Goal: Information Seeking & Learning: Learn about a topic

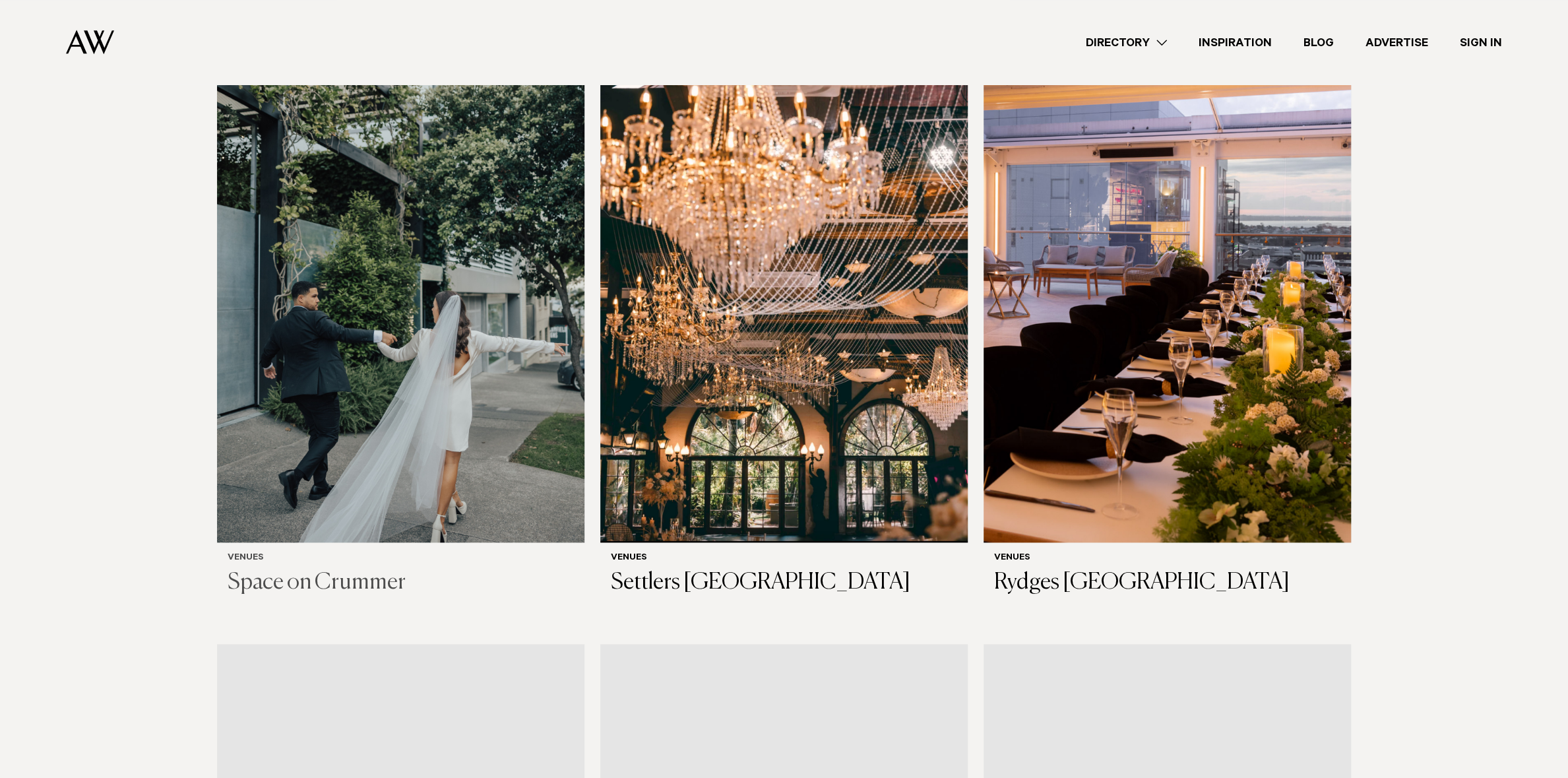
scroll to position [989, 0]
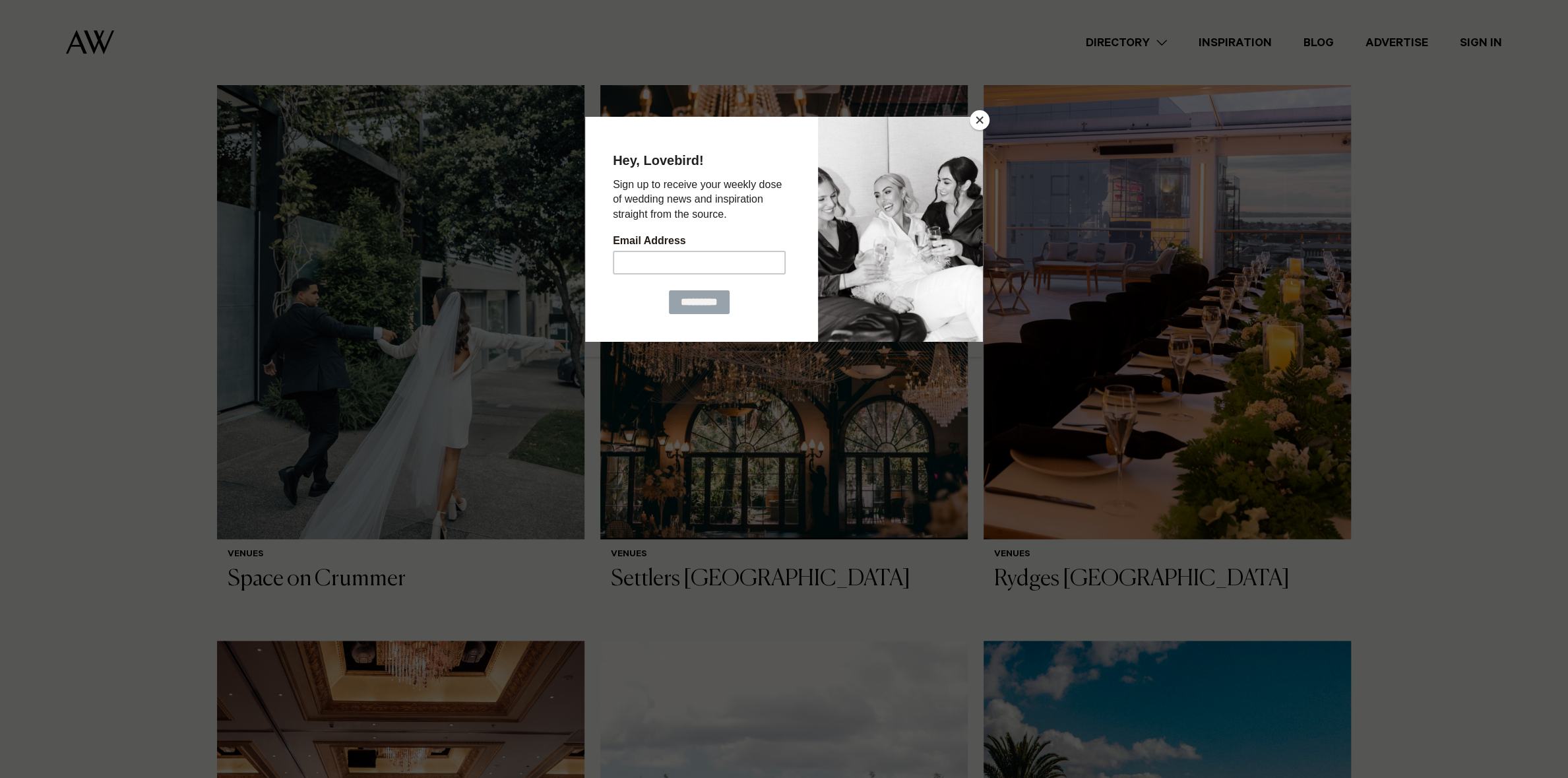
click at [979, 121] on button "Close" at bounding box center [980, 120] width 20 height 20
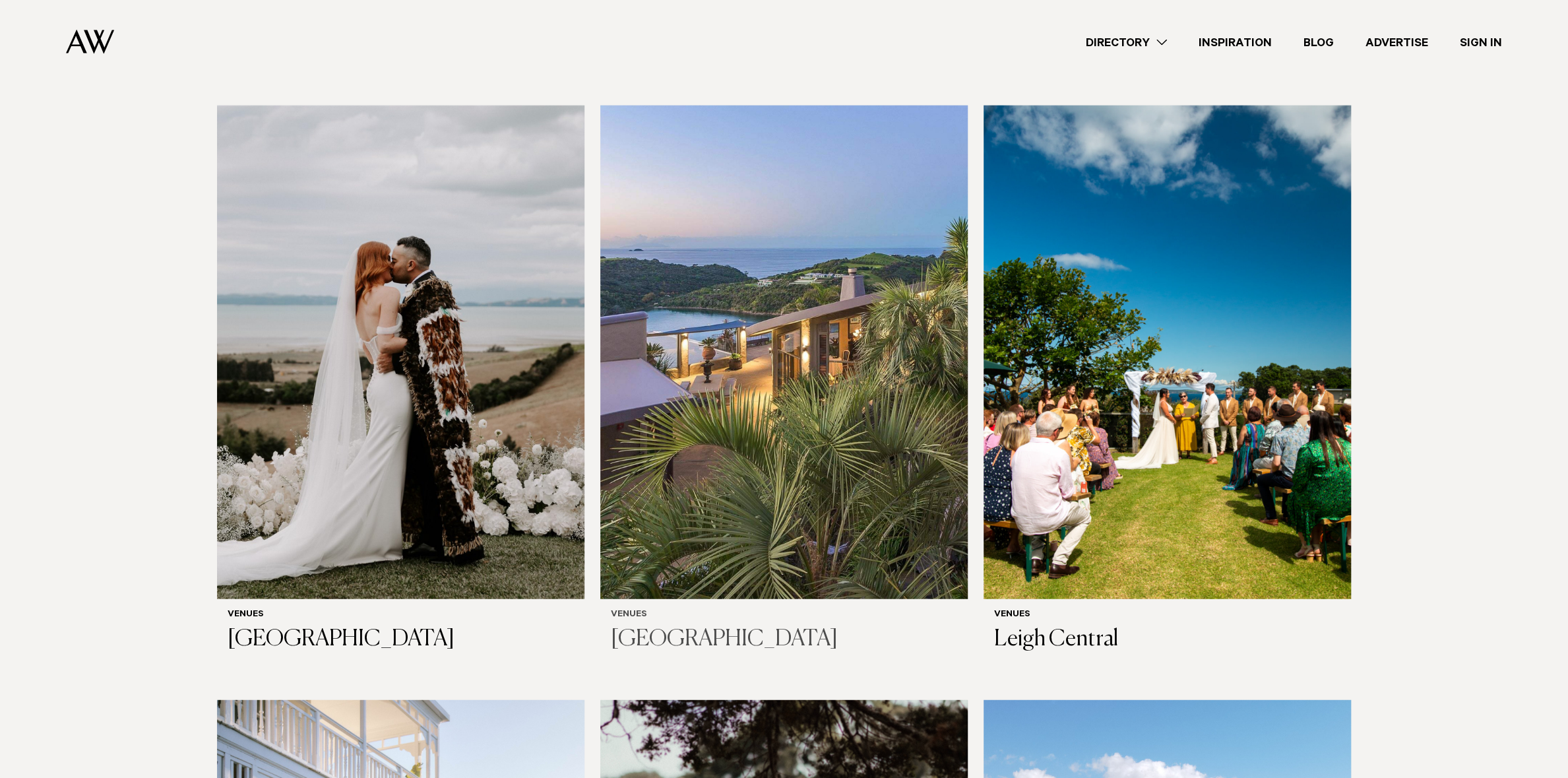
scroll to position [6926, 0]
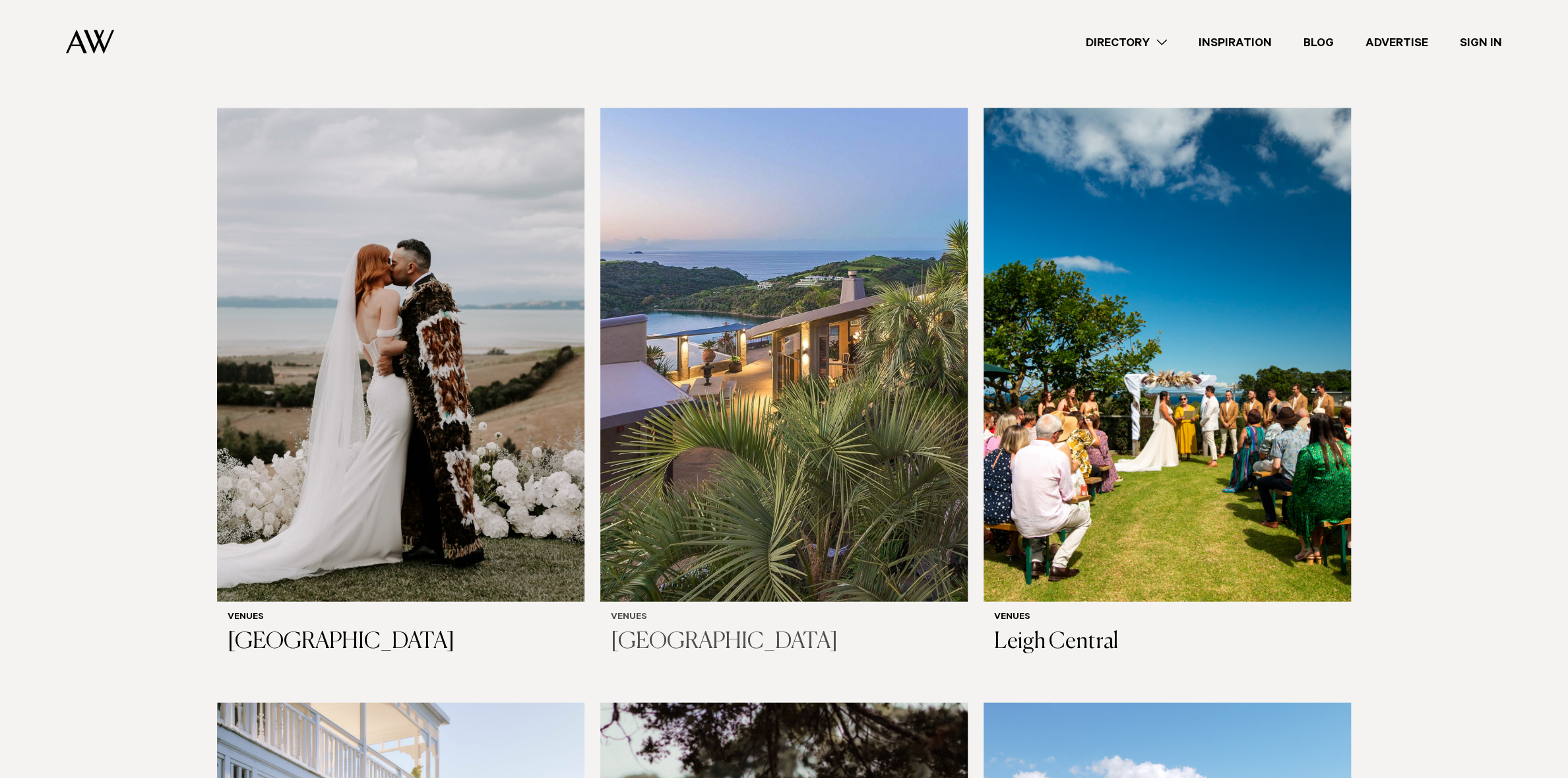
click at [775, 375] on img at bounding box center [784, 354] width 368 height 494
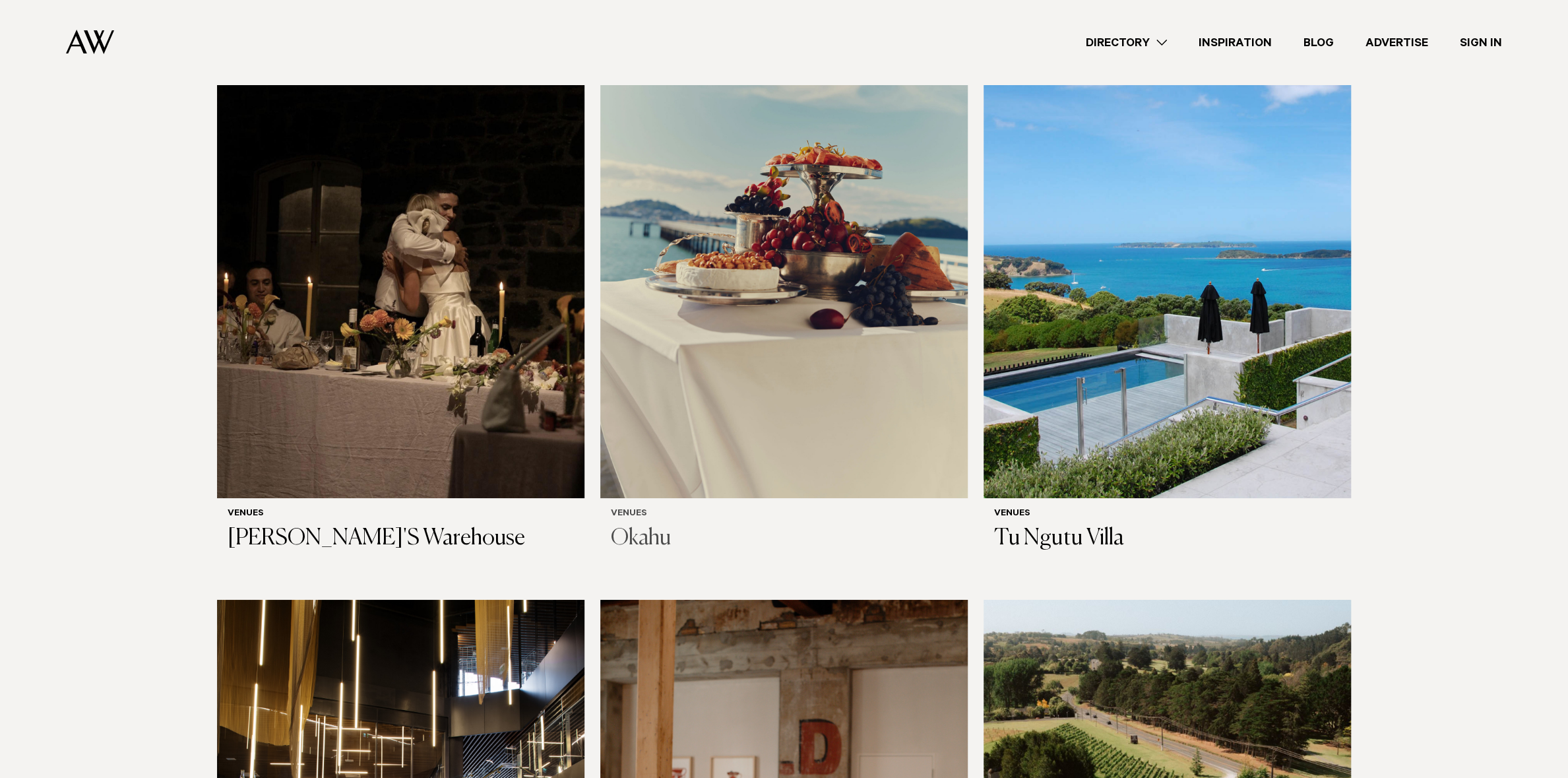
scroll to position [8246, 0]
click at [1205, 252] on img at bounding box center [1168, 251] width 368 height 494
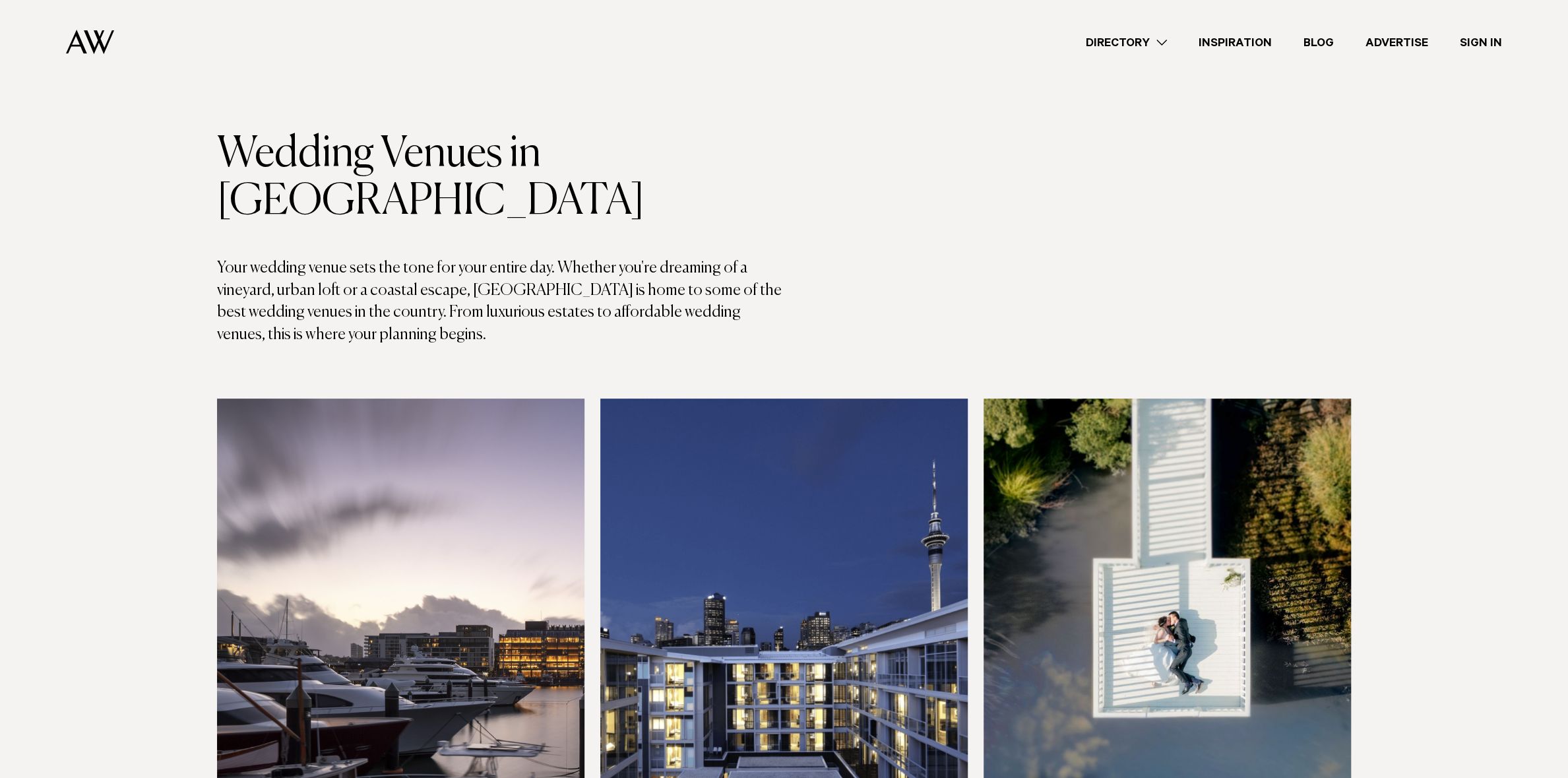
scroll to position [0, 0]
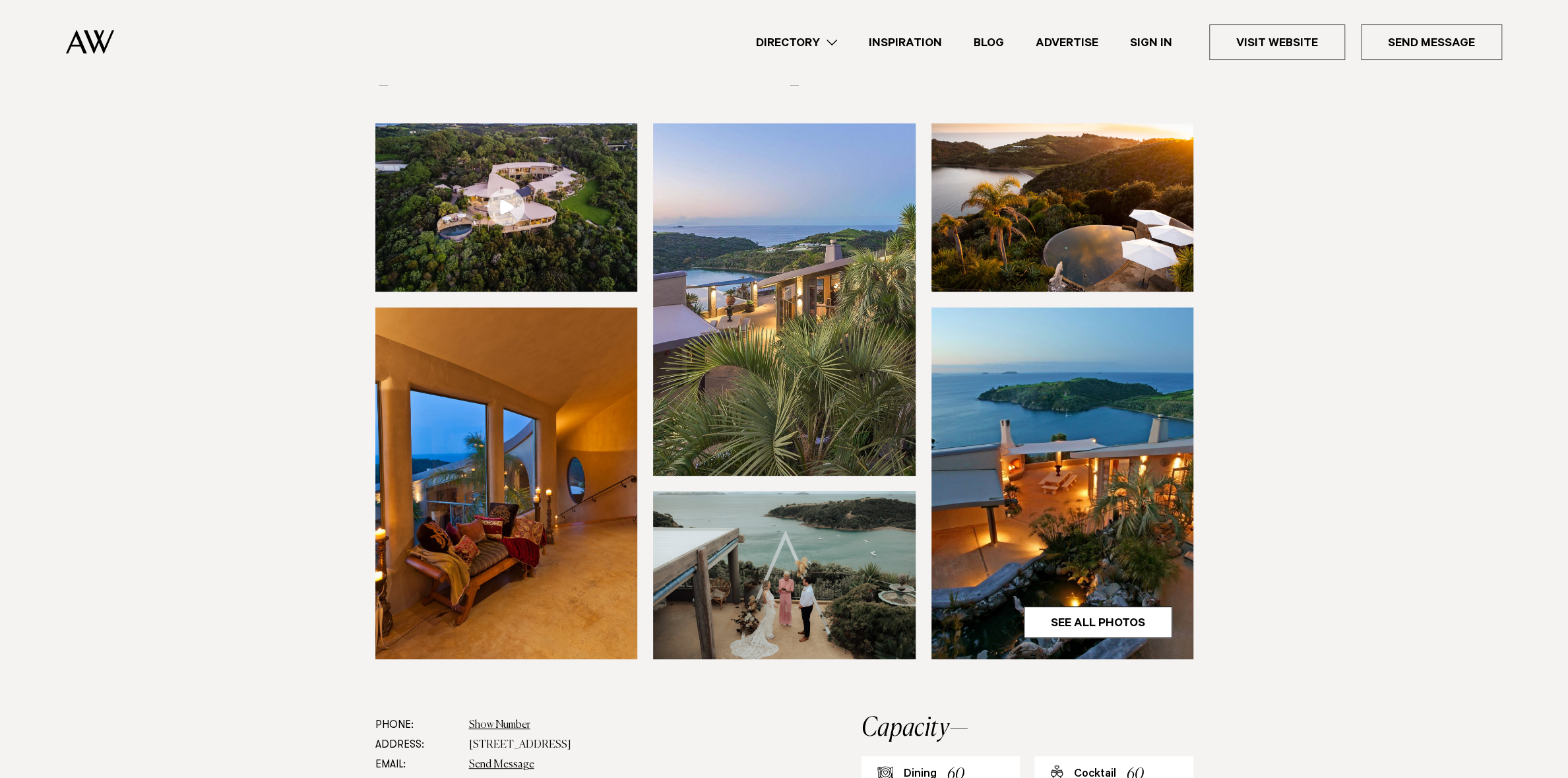
scroll to position [110, 0]
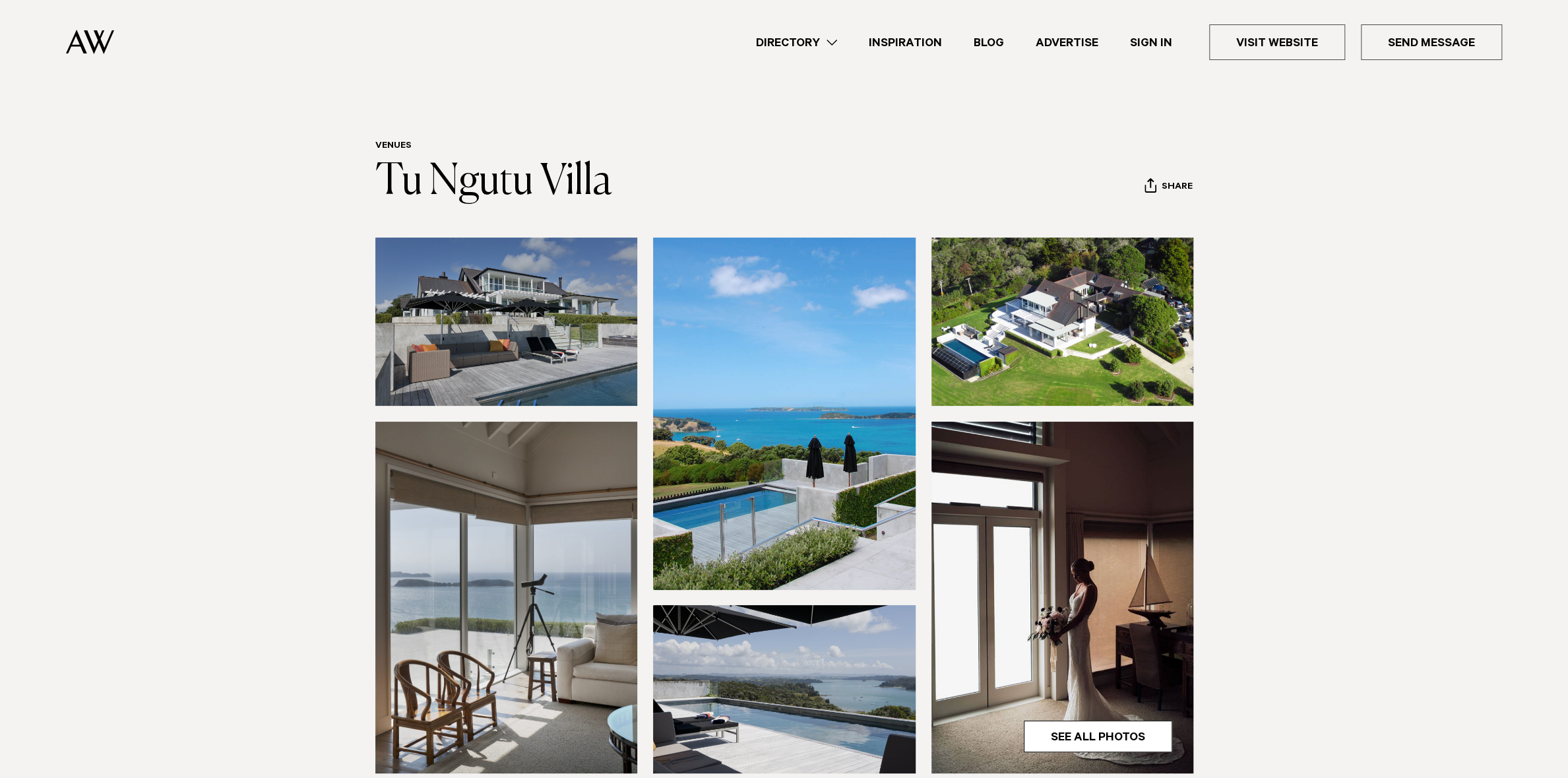
drag, startPoint x: 945, startPoint y: 408, endPoint x: 953, endPoint y: 412, distance: 8.9
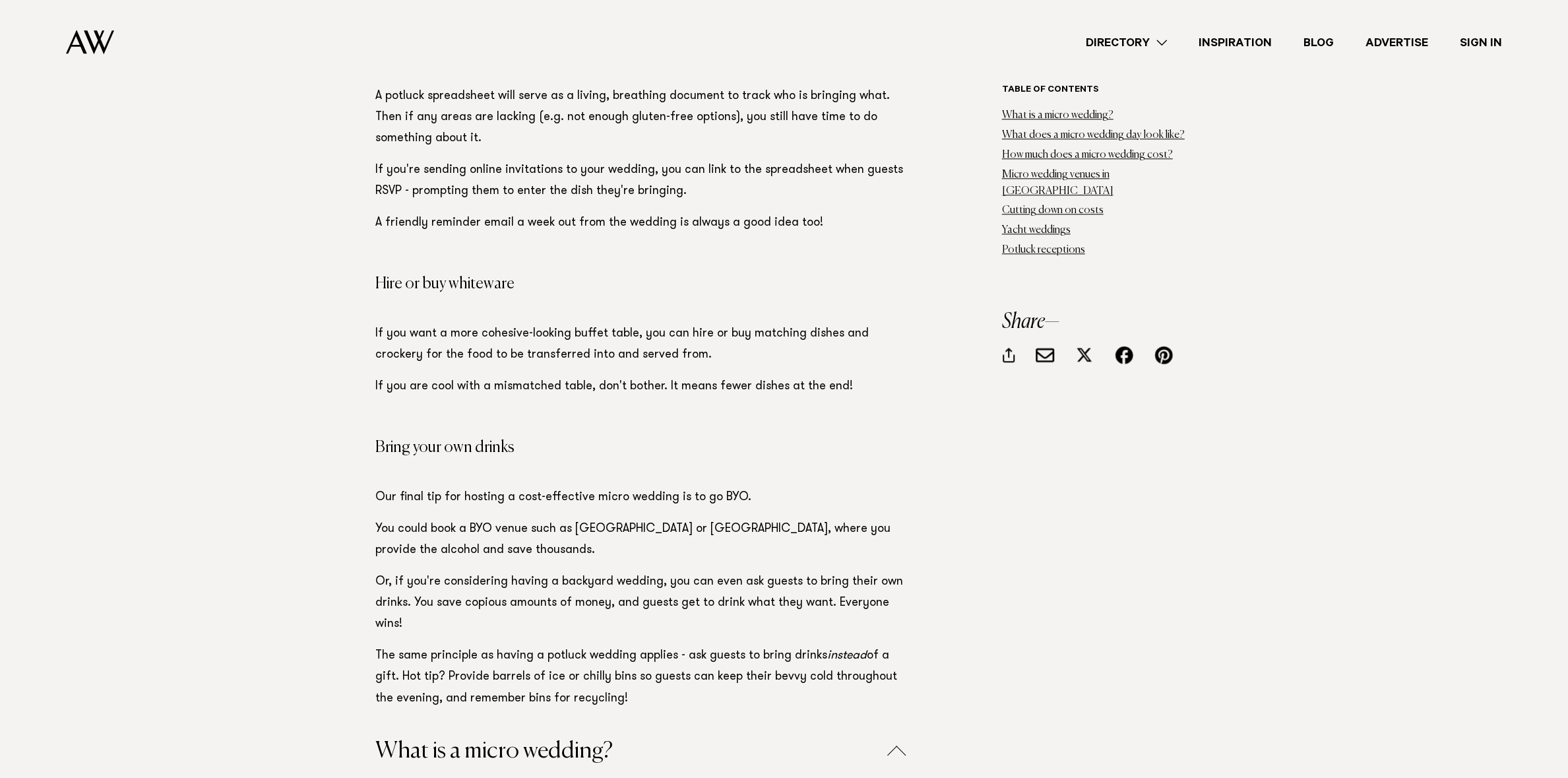
scroll to position [18252, 0]
click at [1123, 44] on link "Directory" at bounding box center [1126, 43] width 113 height 18
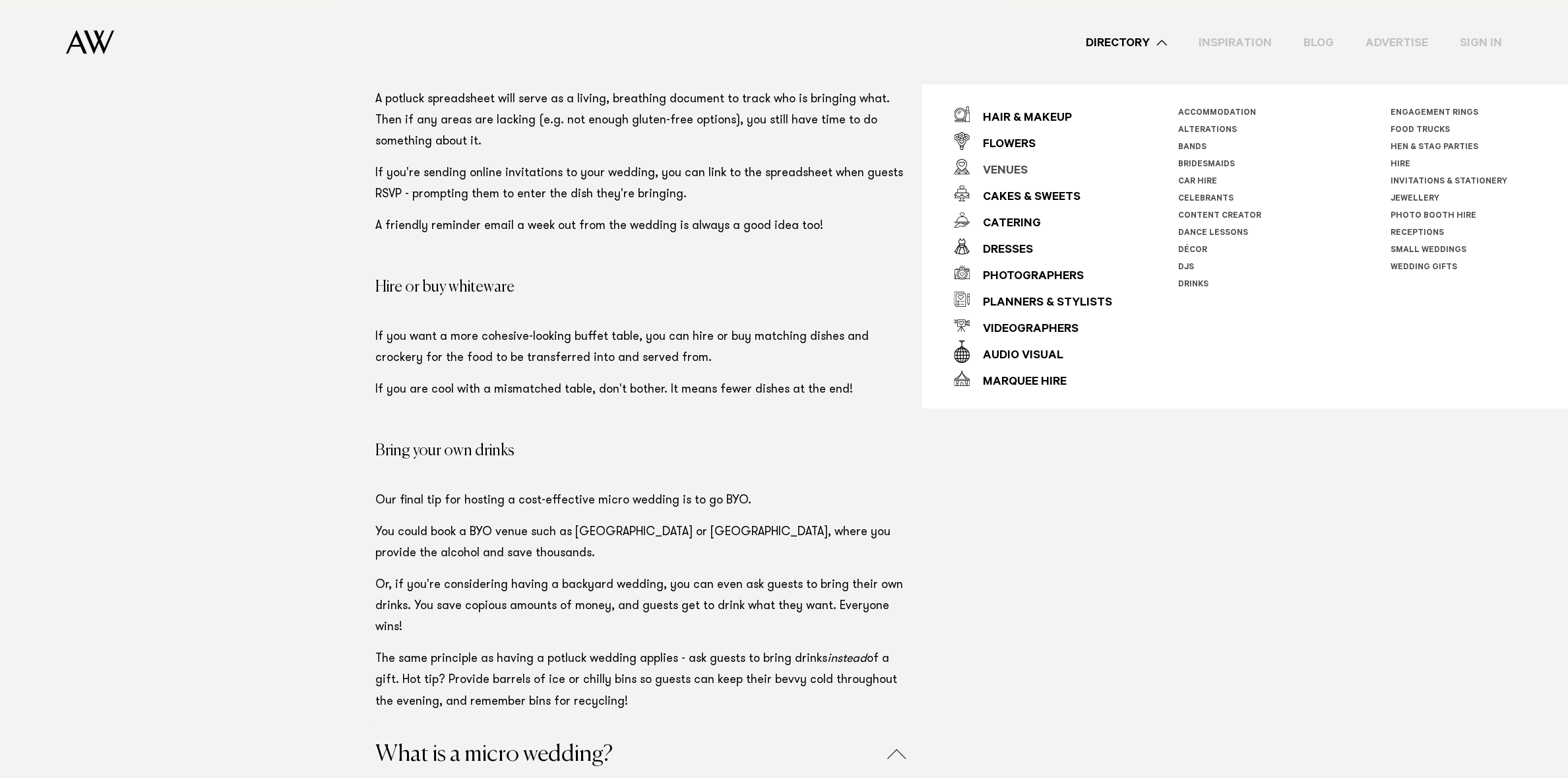
click at [1008, 168] on div "Venues" at bounding box center [999, 171] width 58 height 26
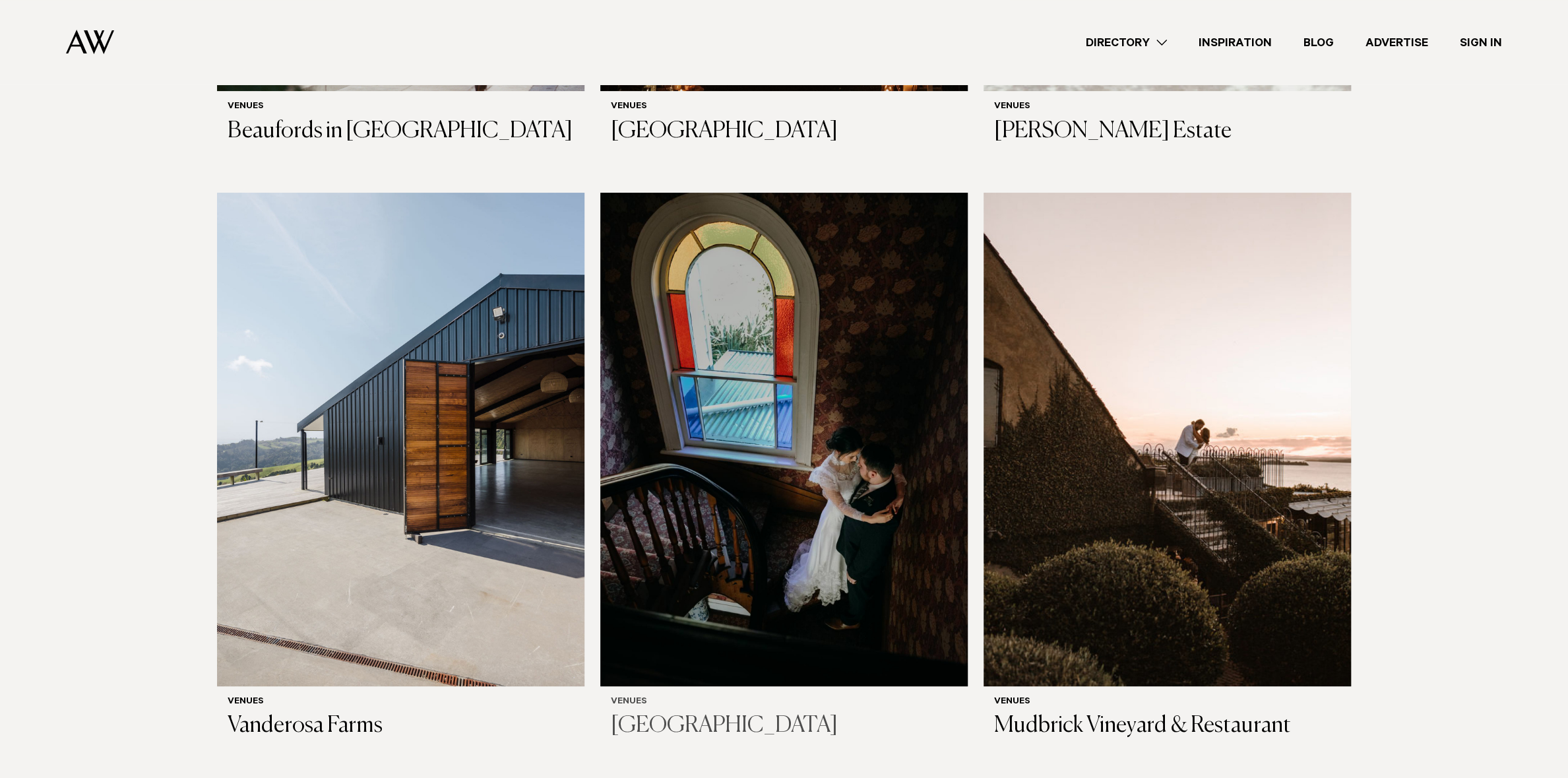
scroll to position [4397, 0]
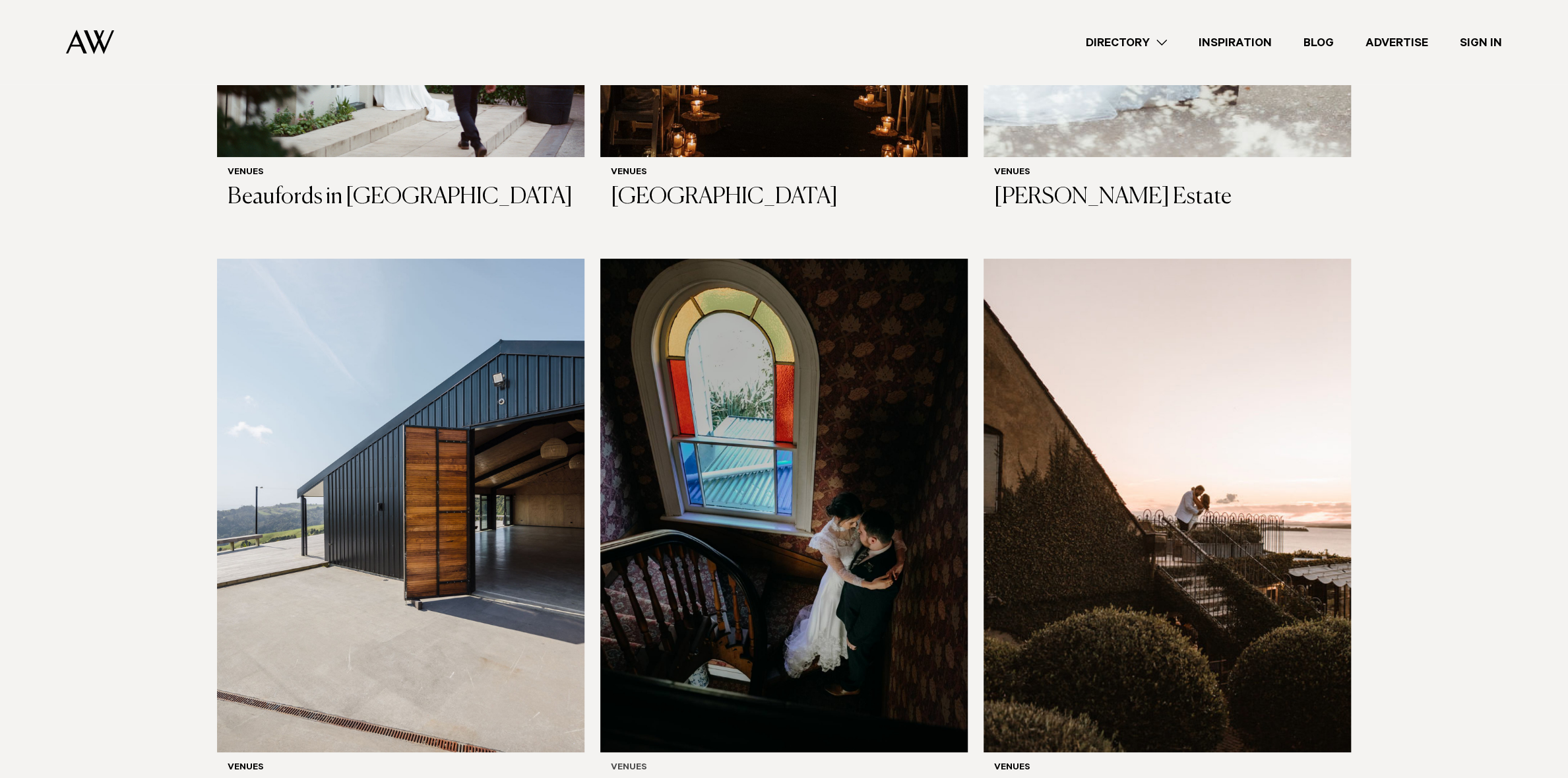
click at [924, 318] on img at bounding box center [784, 505] width 368 height 494
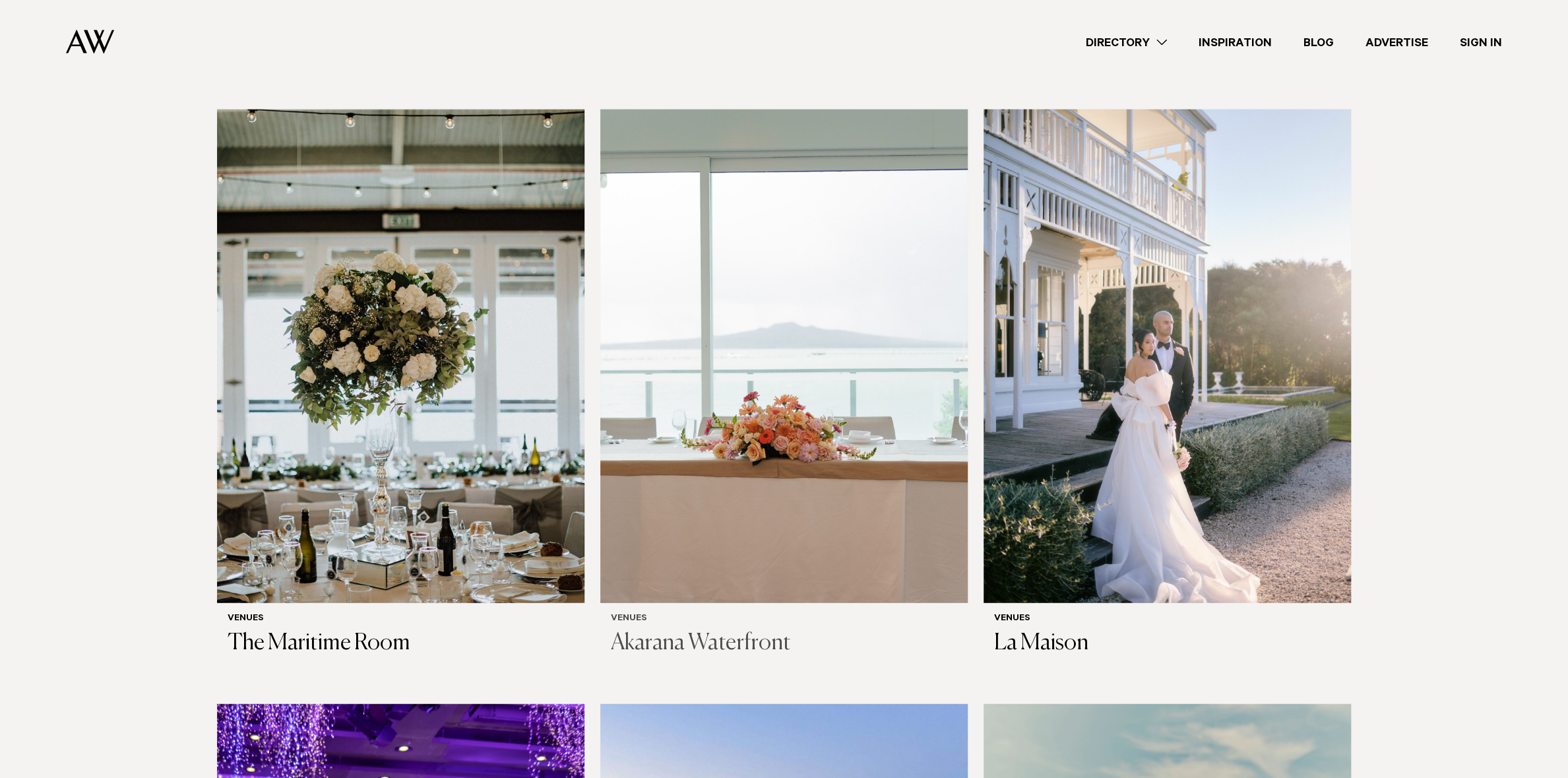
scroll to position [6926, 0]
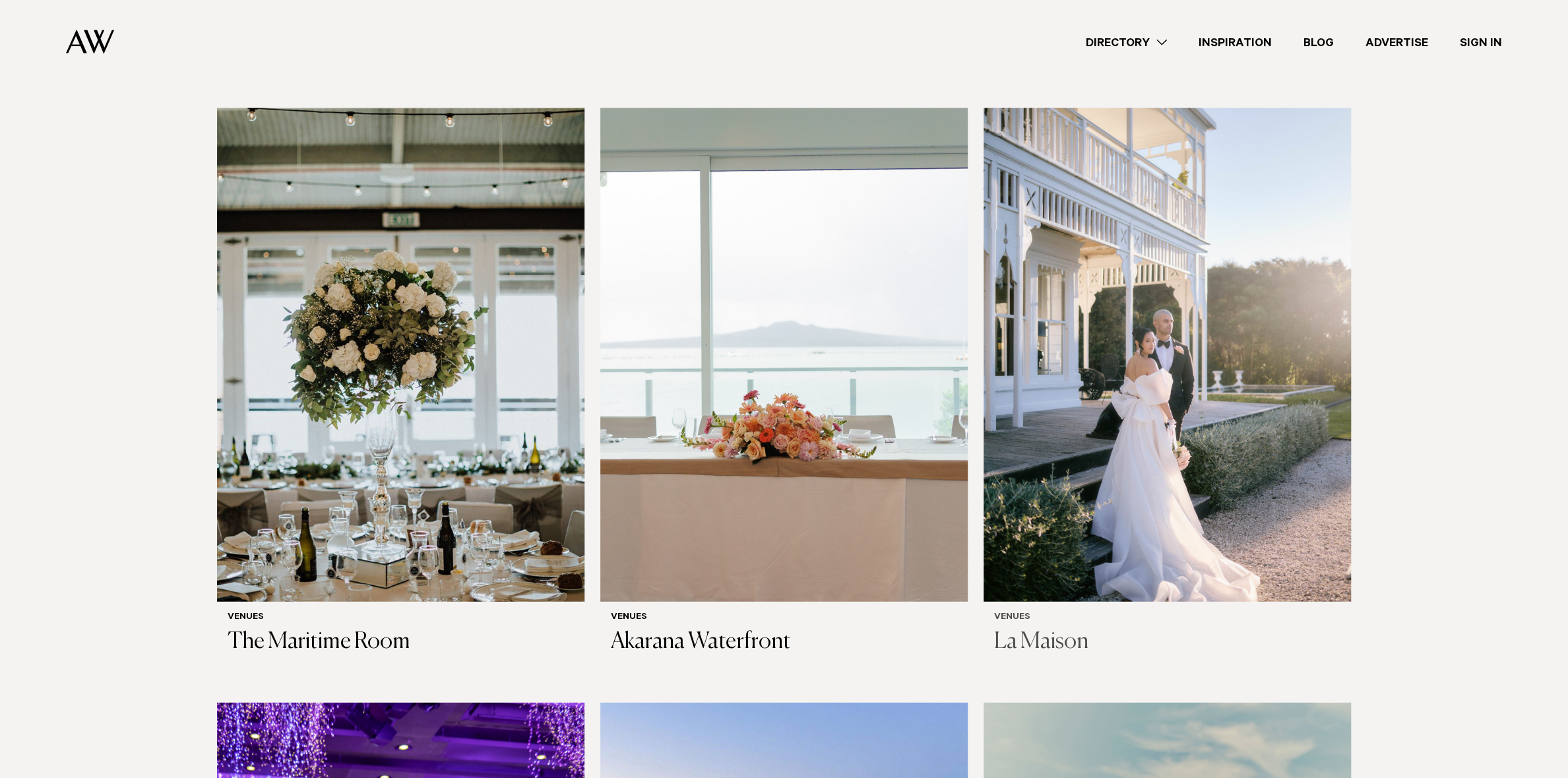
click at [1114, 300] on img at bounding box center [1168, 354] width 368 height 494
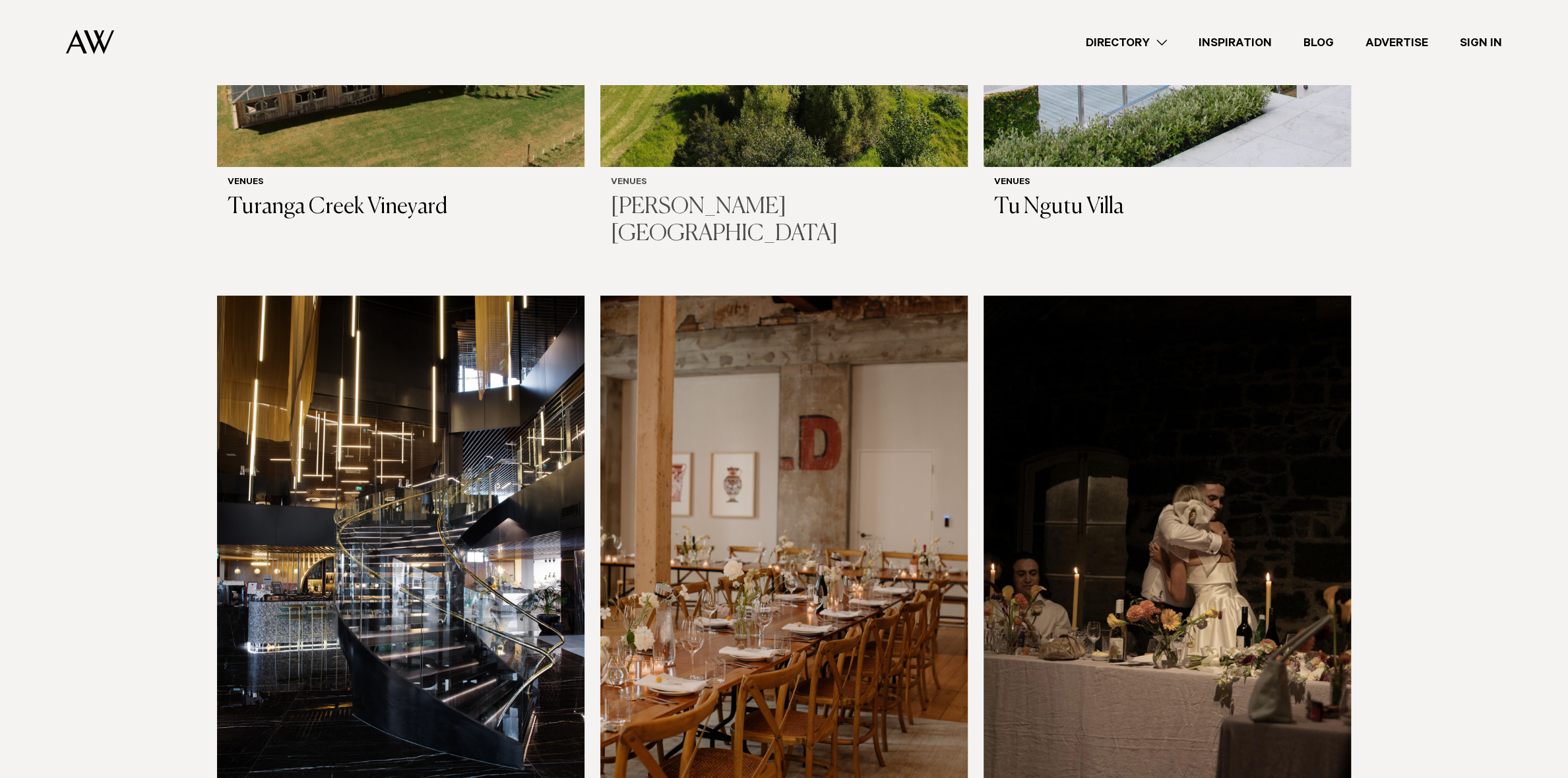
scroll to position [8686, 0]
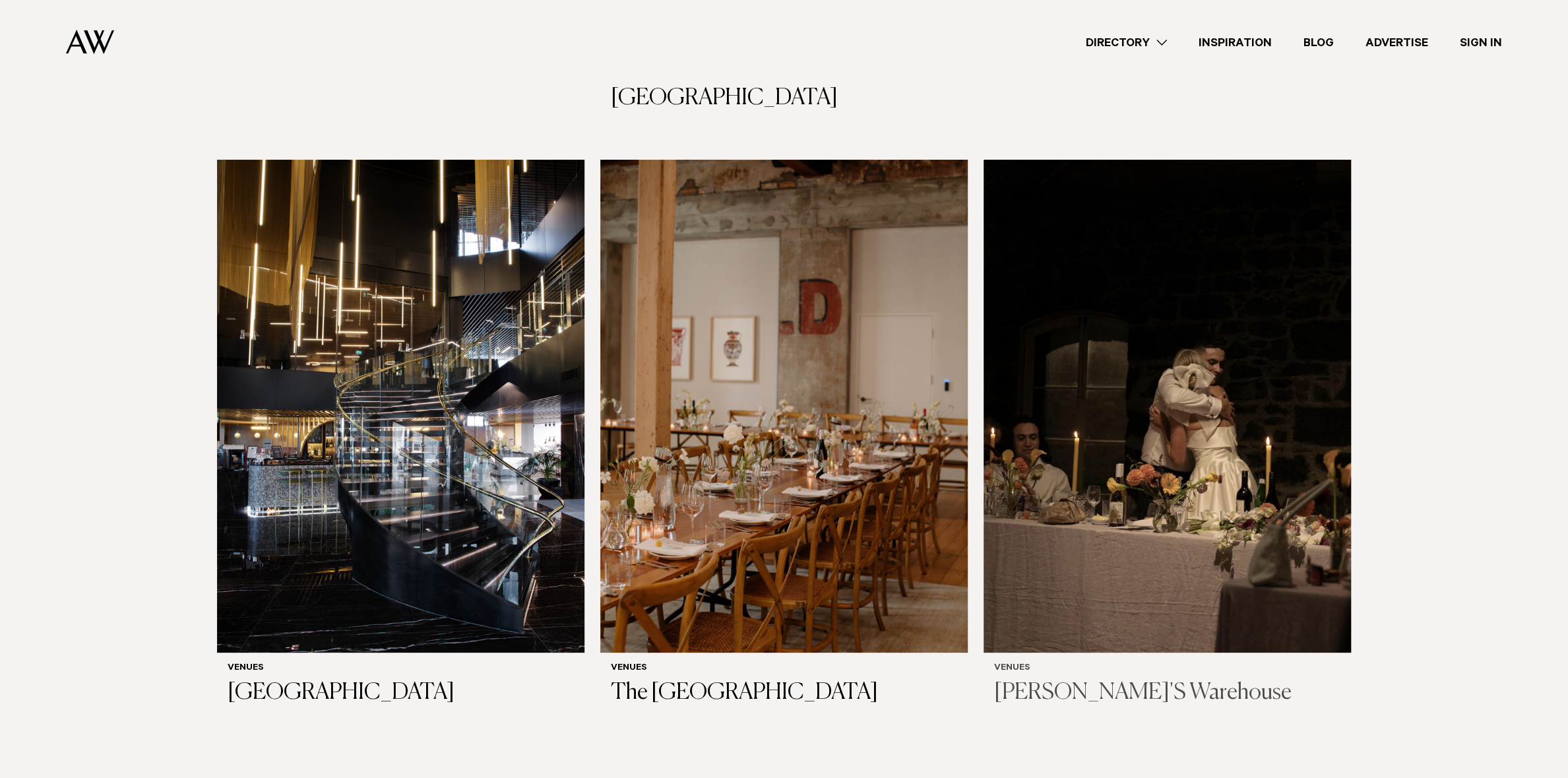
click at [1137, 414] on img at bounding box center [1168, 406] width 368 height 494
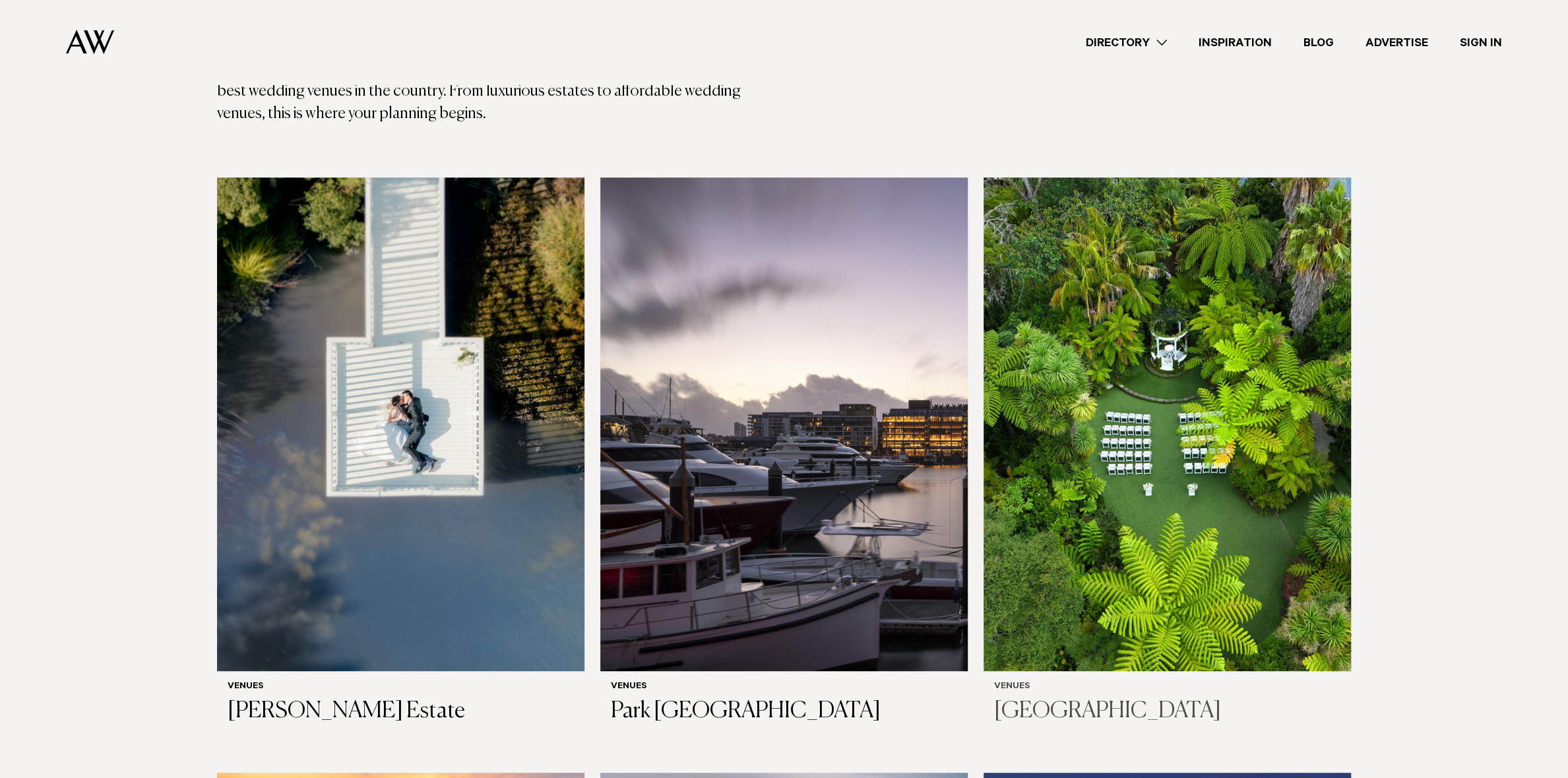
scroll to position [0, 0]
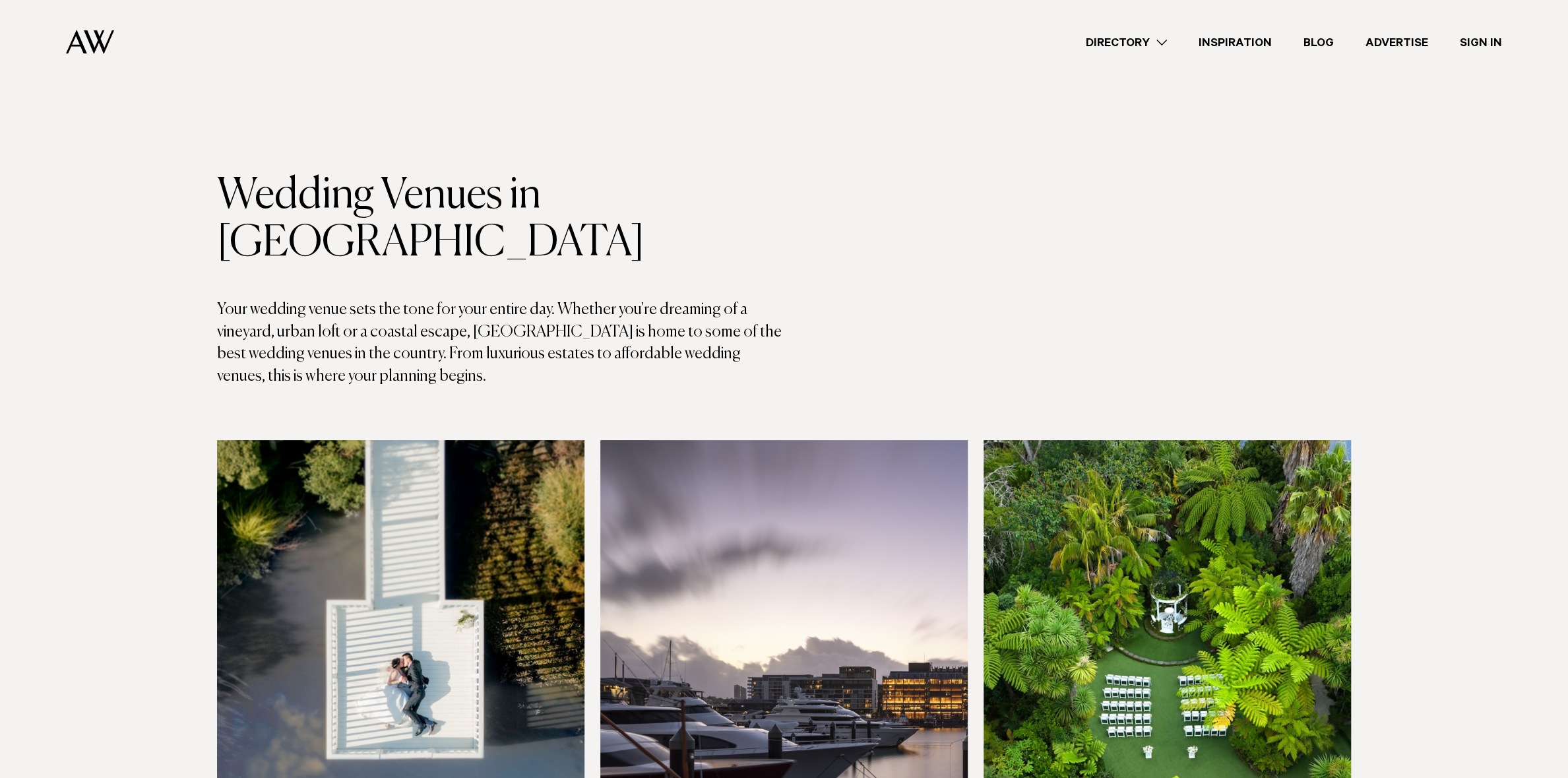
click at [195, 78] on div "Directory Hair & Makeup Flowers Venues Cakes & Sweets" at bounding box center [813, 42] width 1378 height 84
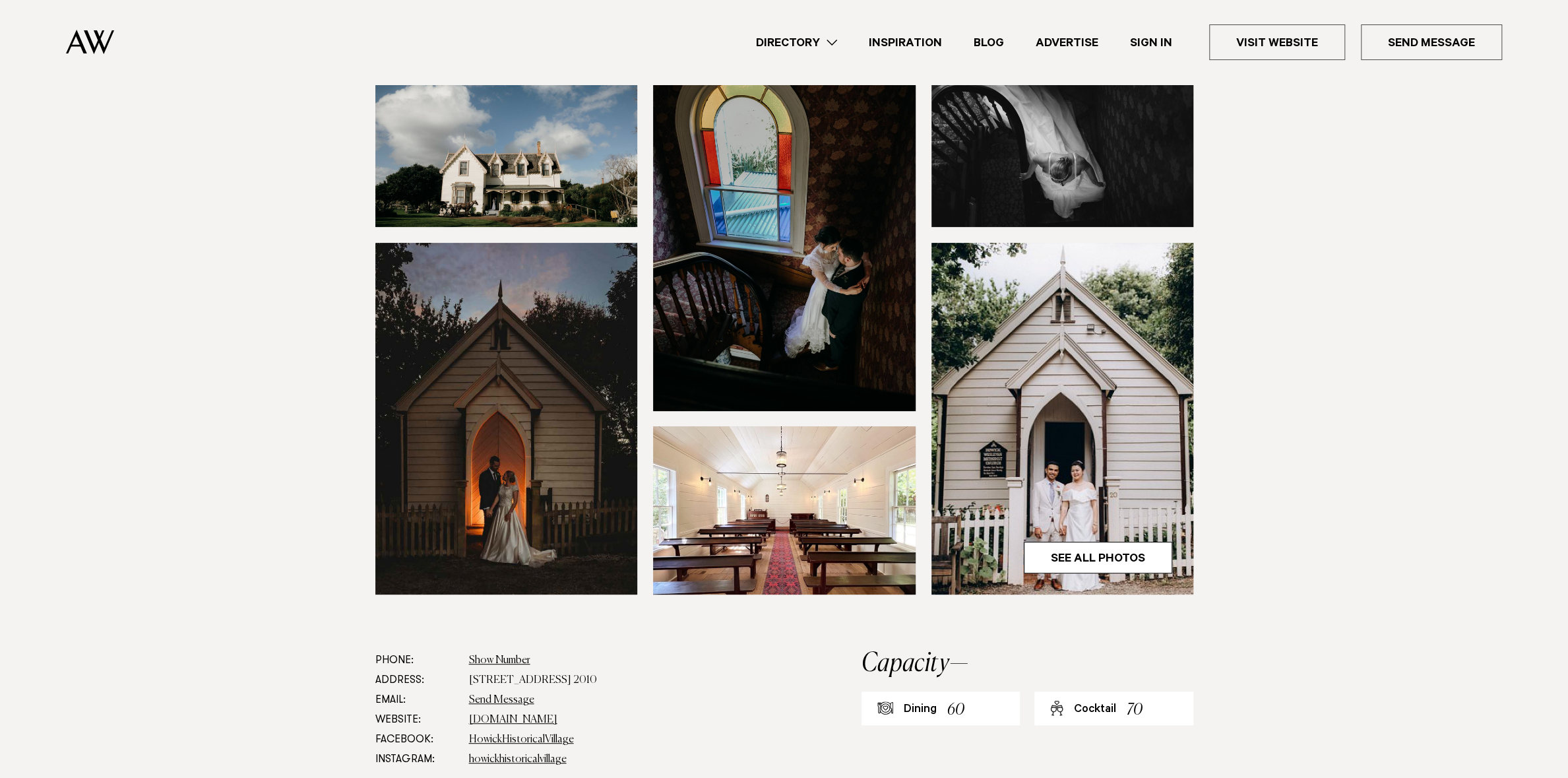
scroll to position [550, 0]
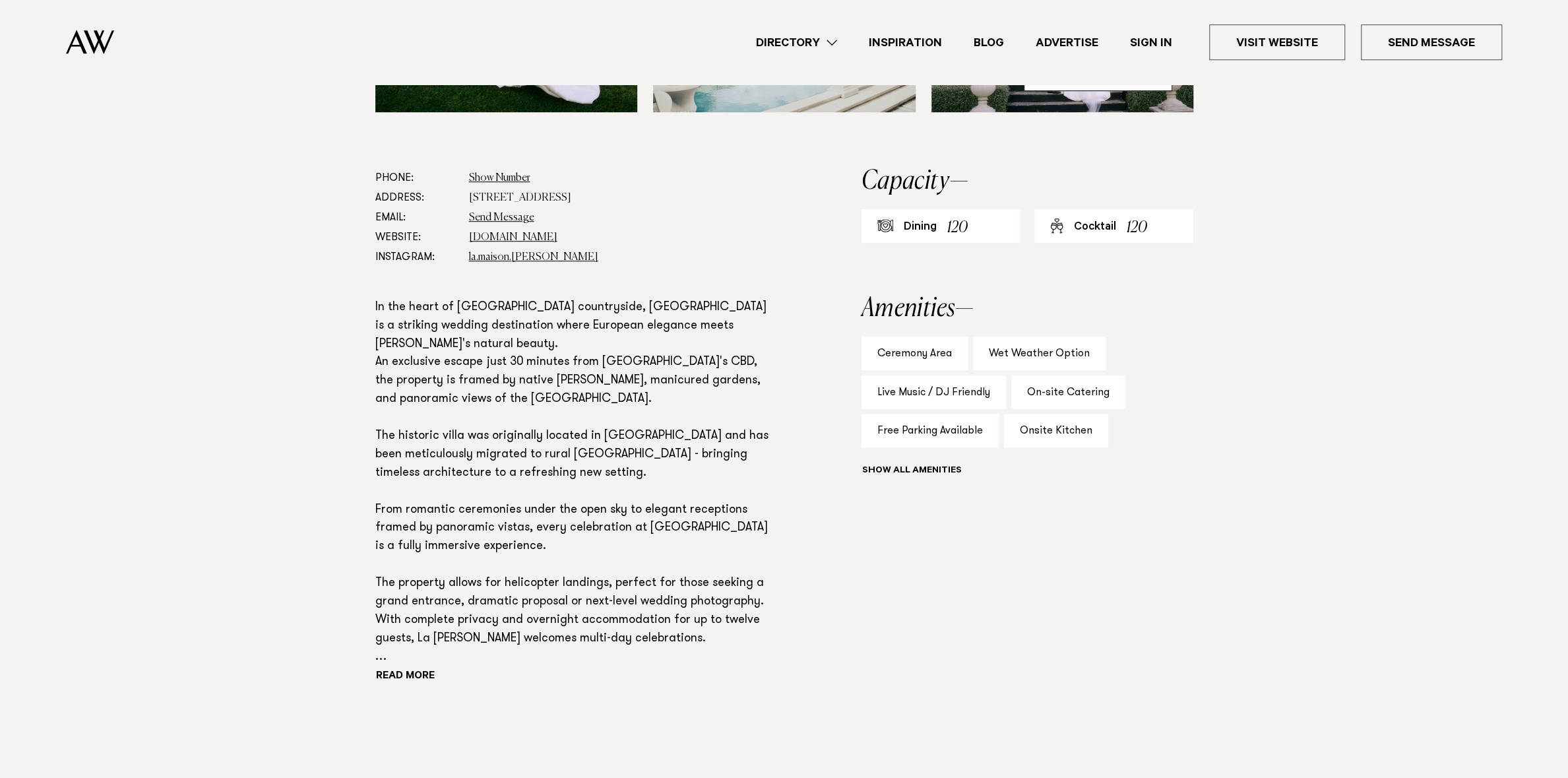
scroll to position [659, 0]
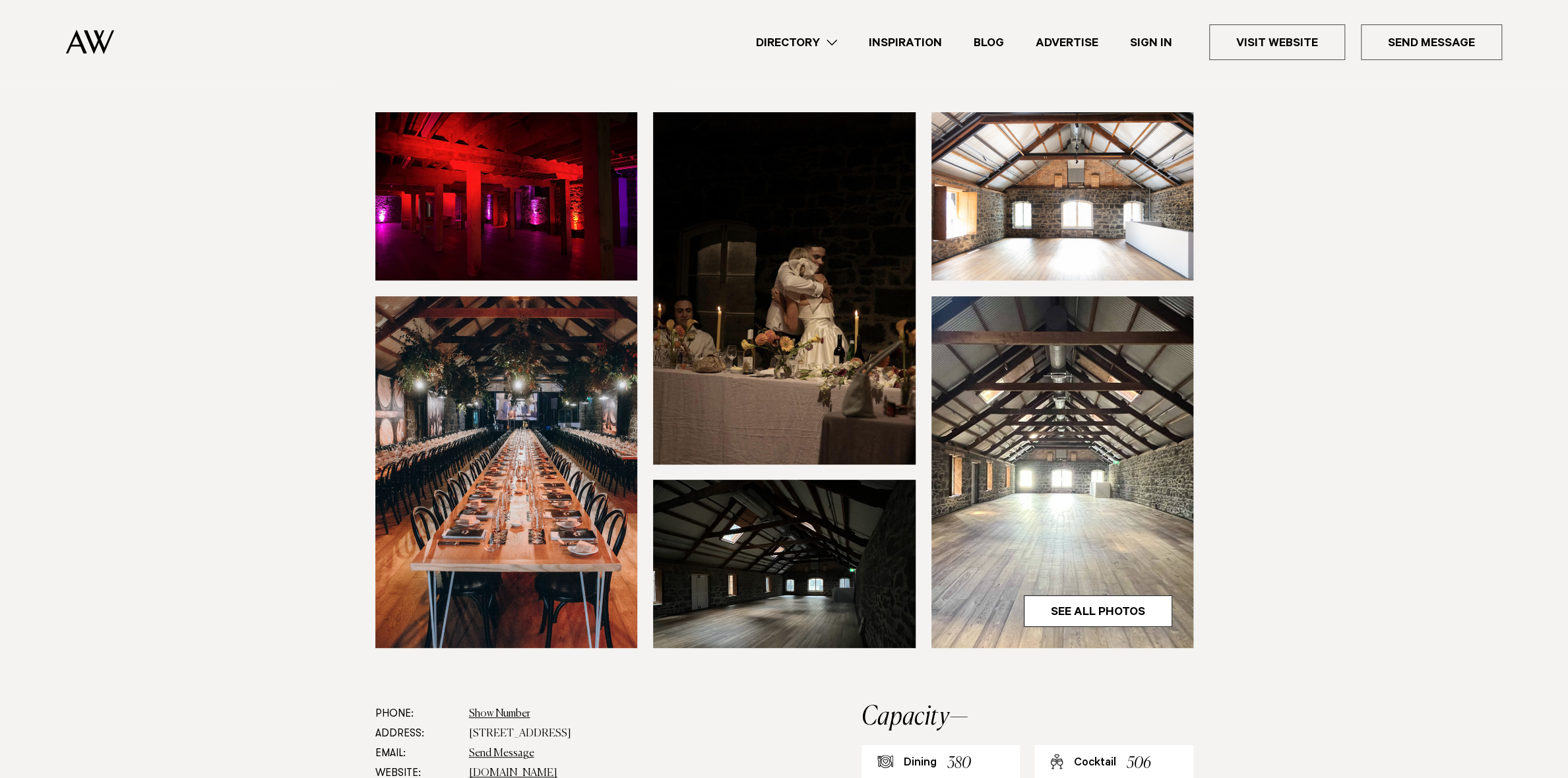
scroll to position [110, 0]
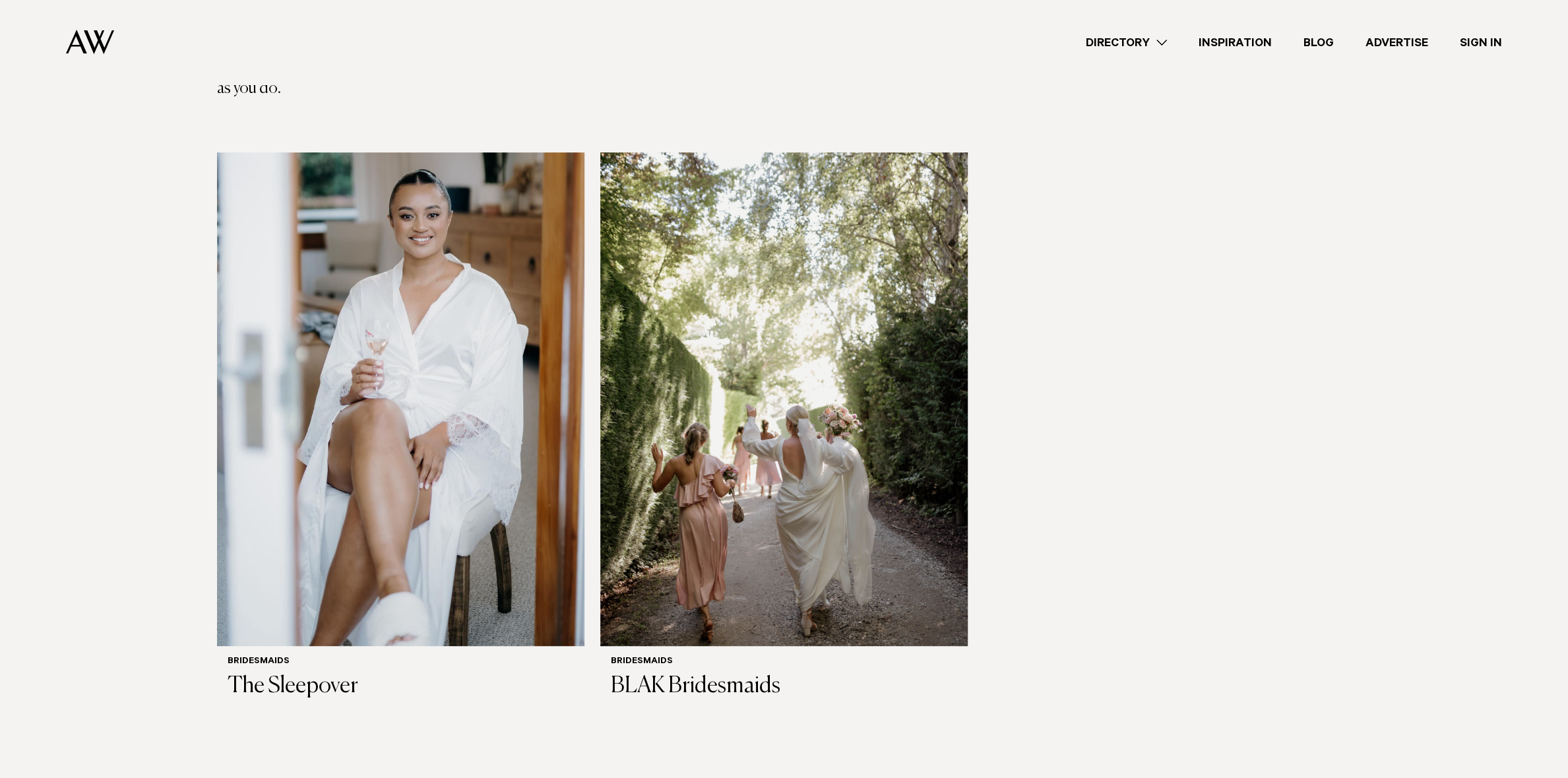
scroll to position [329, 0]
